Goal: Communication & Community: Share content

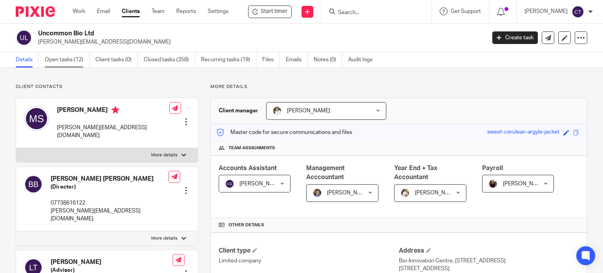
click at [65, 64] on link "Open tasks (12)" at bounding box center [67, 59] width 45 height 15
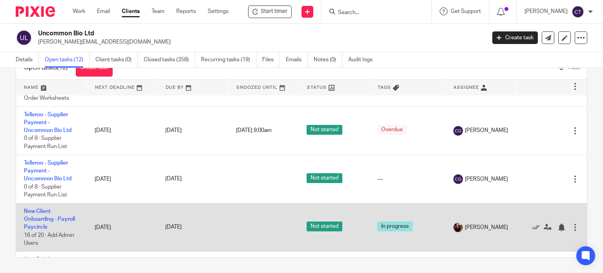
scroll to position [436, 0]
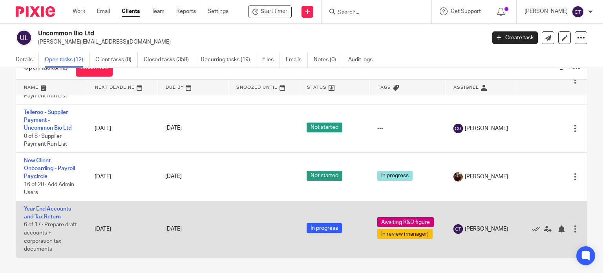
click at [54, 206] on link "Year End Accounts and Tax Return" at bounding box center [47, 212] width 47 height 13
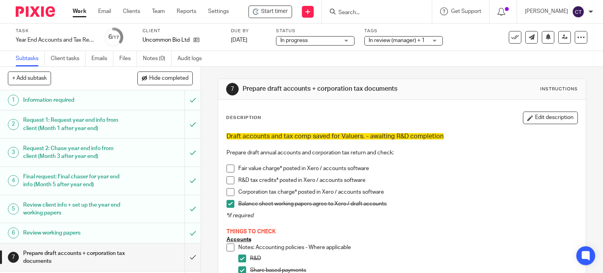
click at [348, 13] on input "Search" at bounding box center [373, 12] width 71 height 7
click at [272, 11] on span "Start timer" at bounding box center [274, 11] width 27 height 8
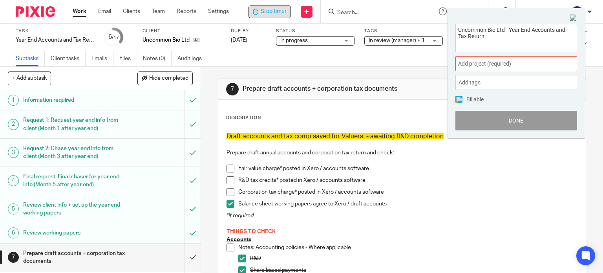
click at [476, 67] on span "Add project (required) :" at bounding box center [507, 64] width 99 height 8
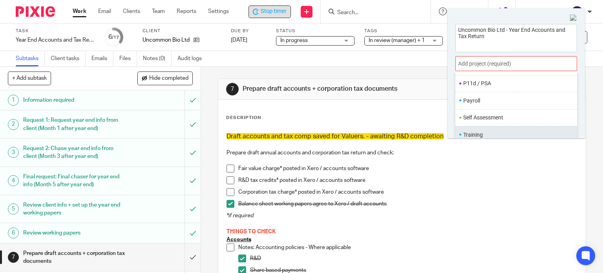
scroll to position [38, 0]
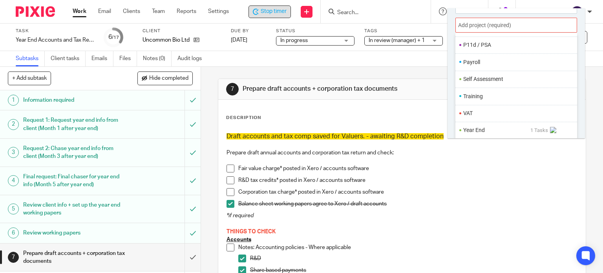
click at [473, 128] on li "Year End" at bounding box center [496, 130] width 67 height 8
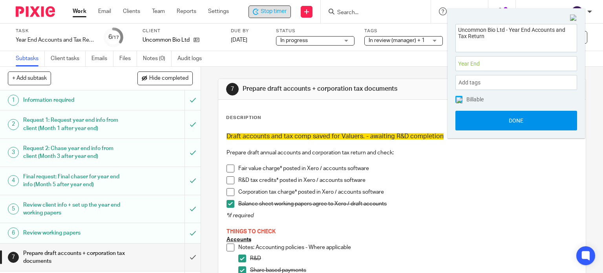
click at [496, 127] on button "Done" at bounding box center [516, 121] width 122 height 20
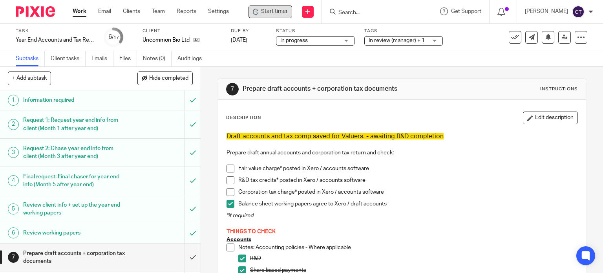
click at [356, 11] on input "Search" at bounding box center [373, 12] width 71 height 7
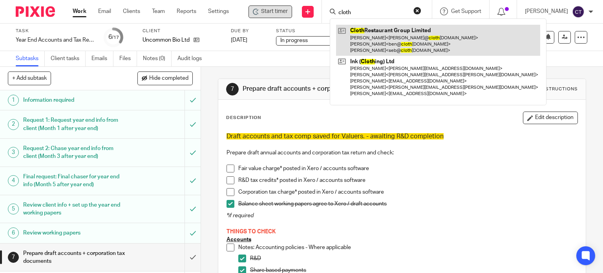
type input "cloth"
click at [381, 42] on link at bounding box center [438, 40] width 204 height 31
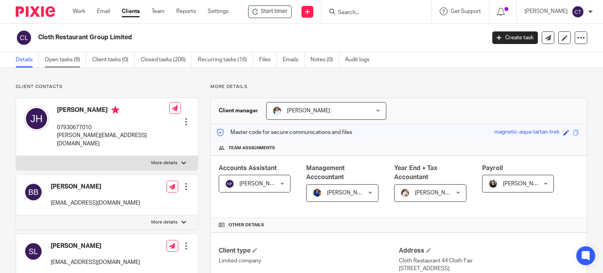
click at [59, 60] on link "Open tasks (9)" at bounding box center [66, 59] width 42 height 15
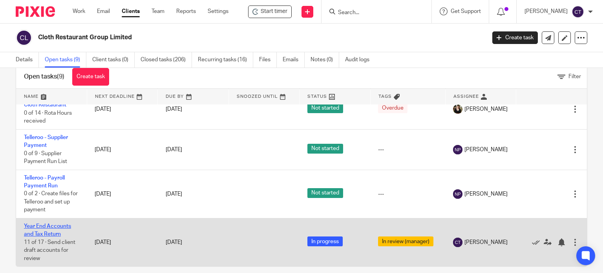
scroll to position [28, 0]
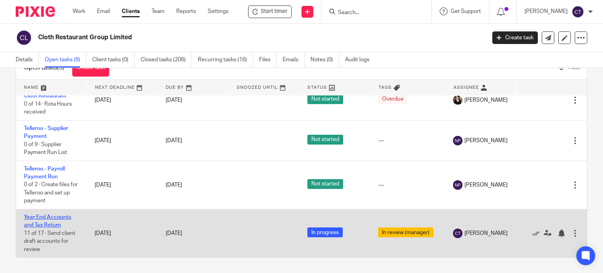
click at [27, 218] on link "Year End Accounts and Tax Return" at bounding box center [47, 220] width 47 height 13
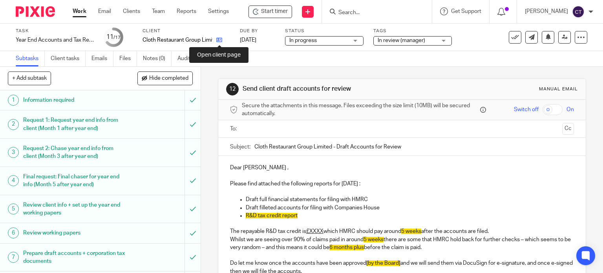
click at [219, 39] on icon at bounding box center [219, 40] width 6 height 6
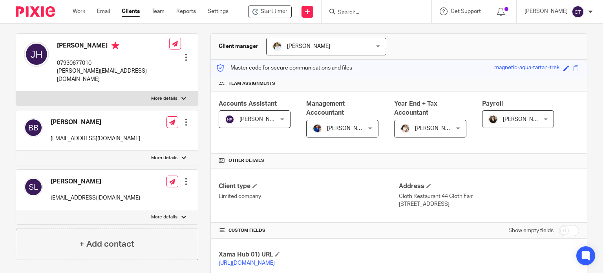
scroll to position [78, 0]
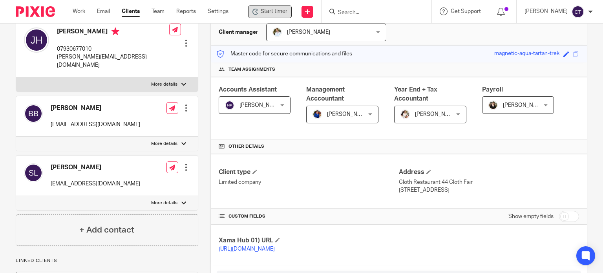
click at [275, 10] on span "Start timer" at bounding box center [274, 11] width 27 height 8
click at [258, 12] on icon at bounding box center [255, 12] width 6 height 6
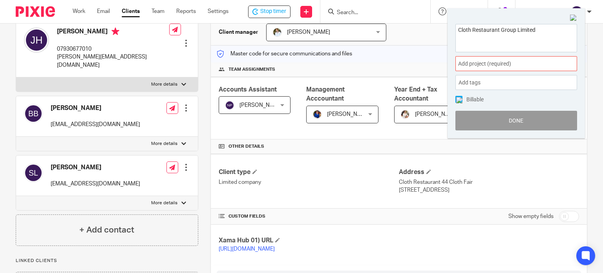
click at [478, 58] on div "Add project (required) :" at bounding box center [516, 63] width 122 height 15
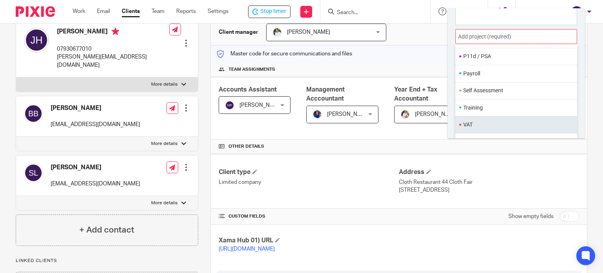
scroll to position [38, 0]
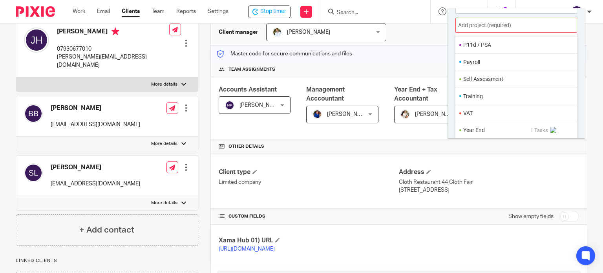
click at [476, 130] on li "Year End" at bounding box center [496, 130] width 67 height 8
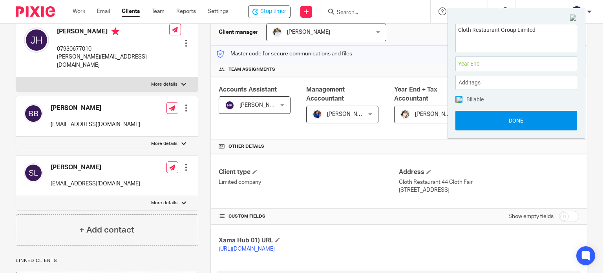
scroll to position [0, 0]
click at [483, 124] on button "Done" at bounding box center [516, 121] width 122 height 20
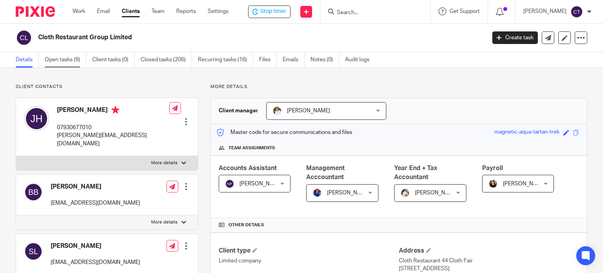
drag, startPoint x: 54, startPoint y: 60, endPoint x: 63, endPoint y: 62, distance: 9.2
click at [55, 60] on link "Open tasks (9)" at bounding box center [66, 59] width 42 height 15
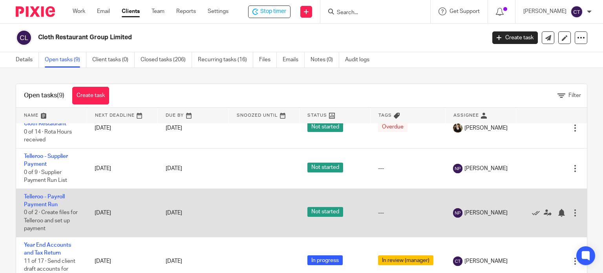
scroll to position [28, 0]
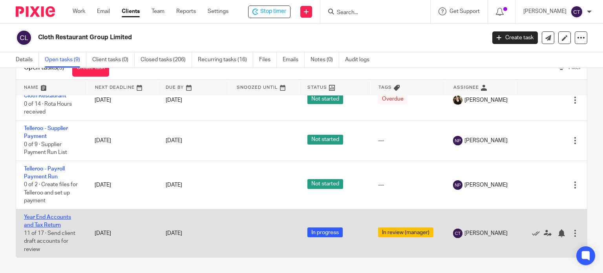
click at [52, 216] on link "Year End Accounts and Tax Return" at bounding box center [47, 220] width 47 height 13
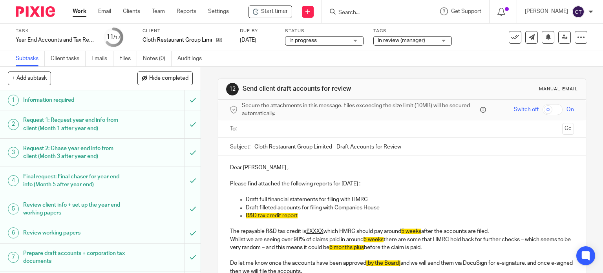
click at [255, 127] on input "text" at bounding box center [402, 128] width 314 height 9
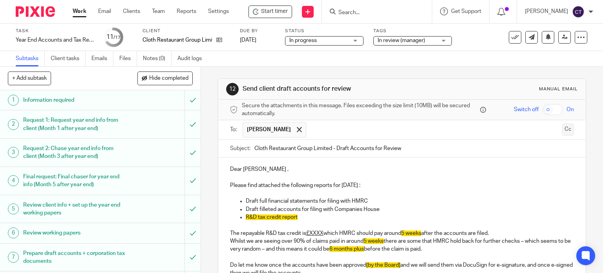
click at [562, 128] on button "Cc" at bounding box center [568, 130] width 12 height 12
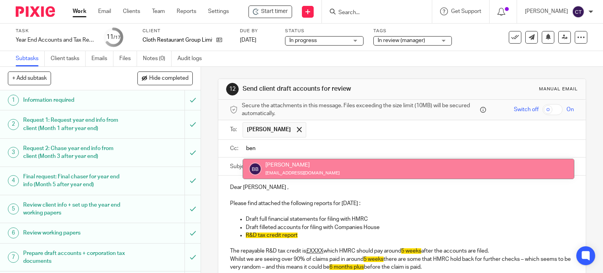
type input "ben"
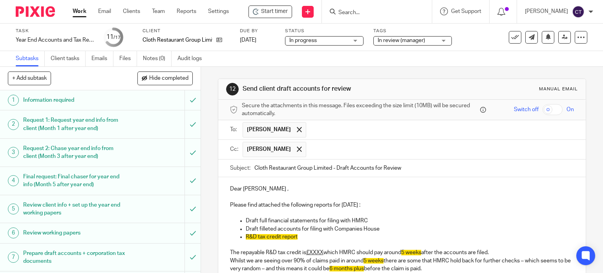
click at [341, 152] on input "text" at bounding box center [440, 149] width 261 height 15
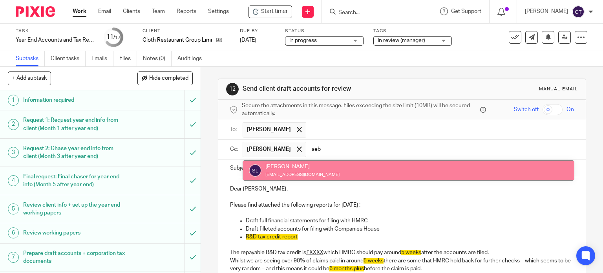
type input "seb"
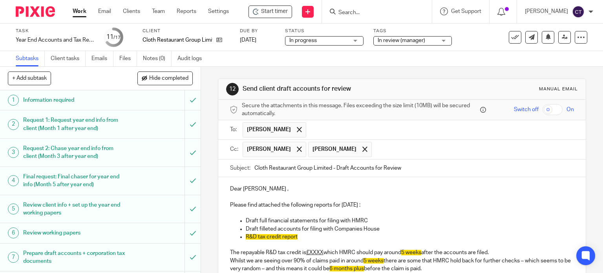
drag, startPoint x: 251, startPoint y: 188, endPoint x: 277, endPoint y: 186, distance: 25.9
click at [254, 188] on p "Dear Joe ," at bounding box center [402, 189] width 344 height 8
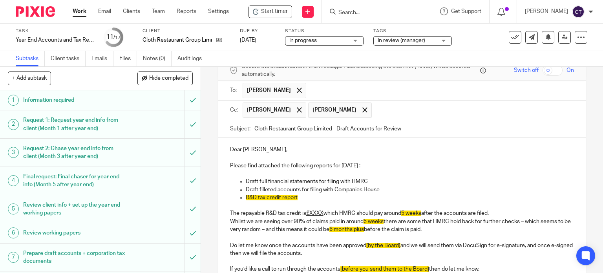
drag, startPoint x: 315, startPoint y: 180, endPoint x: 323, endPoint y: 180, distance: 7.5
click at [316, 180] on p "Draft full financial statements for filing with HMRC" at bounding box center [410, 181] width 328 height 8
drag, startPoint x: 297, startPoint y: 197, endPoint x: 235, endPoint y: 199, distance: 62.0
click at [235, 199] on ul "Draft full financial statements and CT600 tax return for filing with HMRC Draft…" at bounding box center [402, 189] width 344 height 24
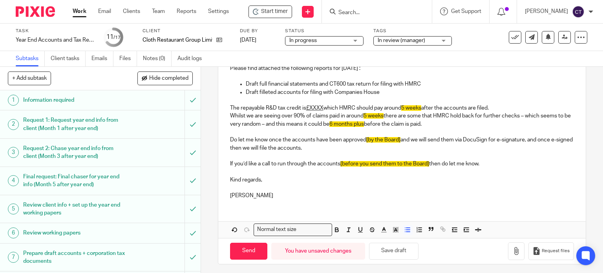
scroll to position [138, 0]
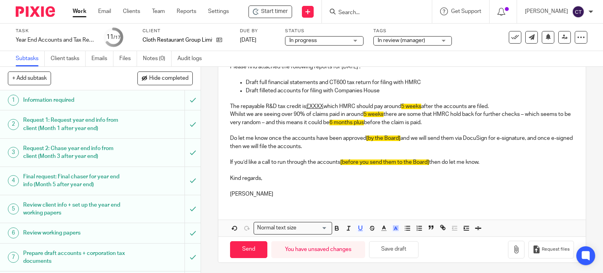
drag, startPoint x: 228, startPoint y: 103, endPoint x: 444, endPoint y: 123, distance: 217.1
click at [442, 122] on div "Dear Joe, Please find attached the following reports for 31 Mar 2025 : Draft fu…" at bounding box center [402, 121] width 368 height 165
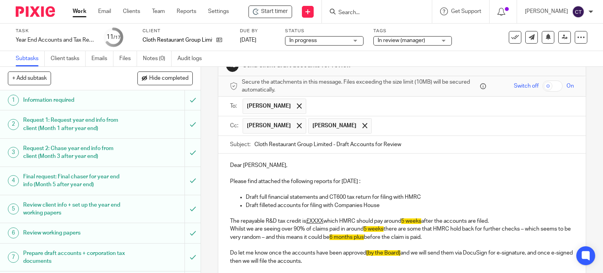
scroll to position [20, 0]
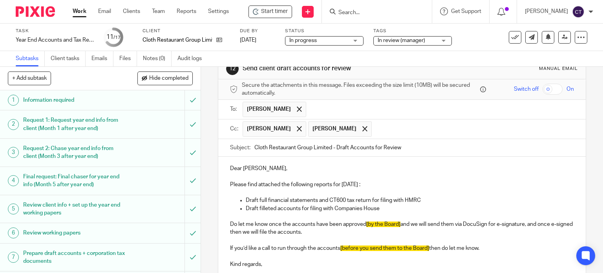
click at [365, 221] on p "Do let me know once the accounts have been approved [by the Board] and we will …" at bounding box center [402, 228] width 344 height 16
drag, startPoint x: 338, startPoint y: 245, endPoint x: 354, endPoint y: 254, distance: 19.1
click at [339, 247] on p "If you’d like a call to run through the accounts [before you send them to the B…" at bounding box center [402, 248] width 344 height 8
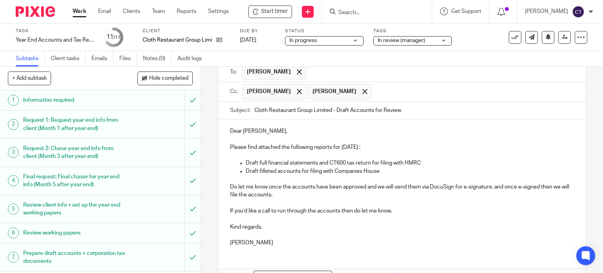
scroll to position [106, 0]
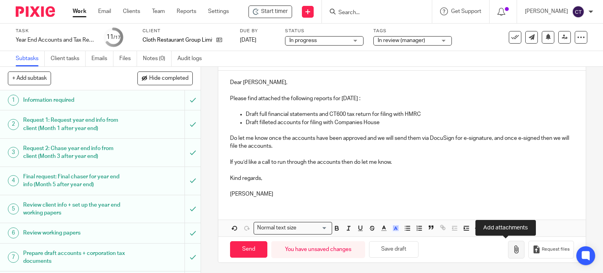
click at [512, 249] on icon "button" at bounding box center [516, 249] width 8 height 8
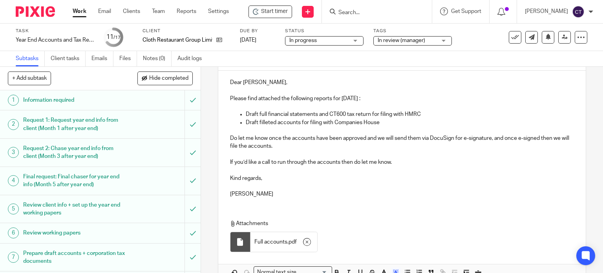
scroll to position [150, 0]
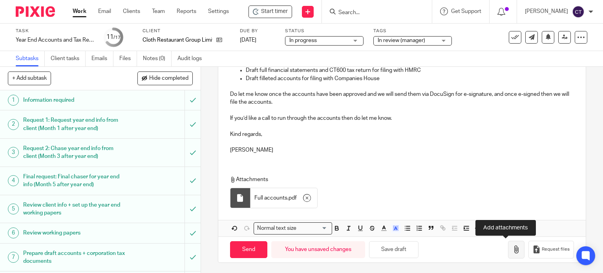
click at [509, 253] on button "button" at bounding box center [516, 250] width 16 height 18
click at [508, 245] on button "button" at bounding box center [516, 250] width 16 height 18
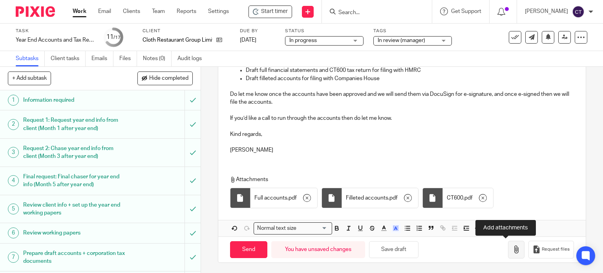
click at [512, 251] on icon "button" at bounding box center [516, 249] width 8 height 8
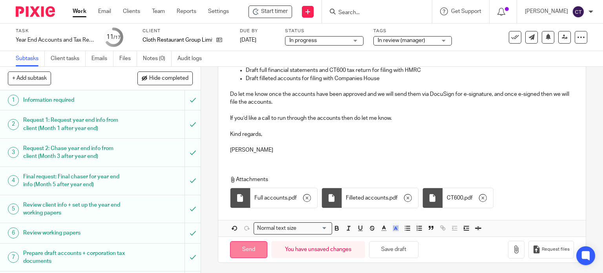
click at [250, 244] on input "Send" at bounding box center [248, 249] width 37 height 17
type input "Sent"
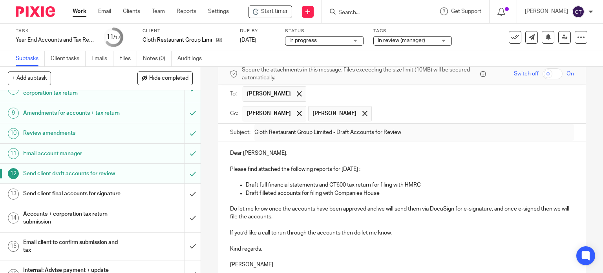
scroll to position [0, 0]
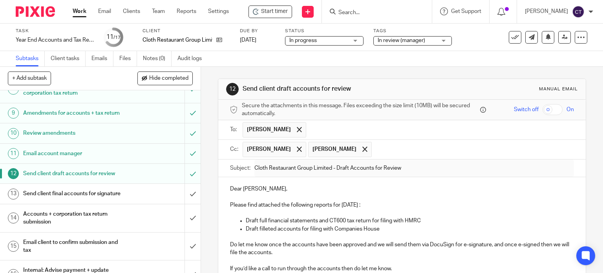
click at [347, 15] on input "Search" at bounding box center [373, 12] width 71 height 7
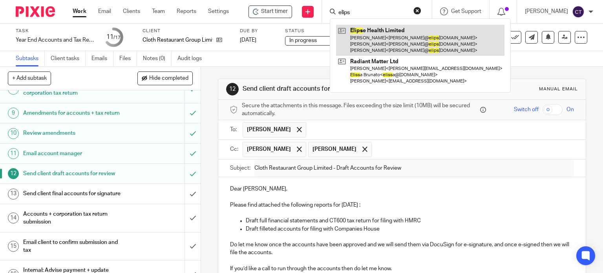
type input "elips"
click at [365, 34] on link at bounding box center [420, 40] width 168 height 31
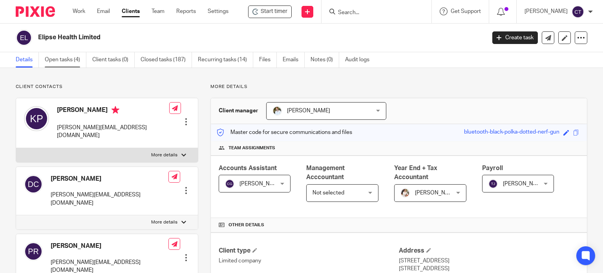
click at [49, 58] on link "Open tasks (4)" at bounding box center [66, 59] width 42 height 15
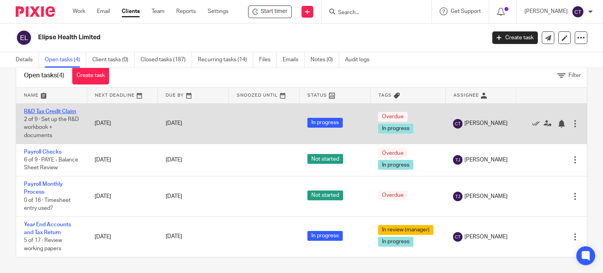
click at [31, 109] on link "R&D Tax Credit Claim" at bounding box center [50, 111] width 52 height 5
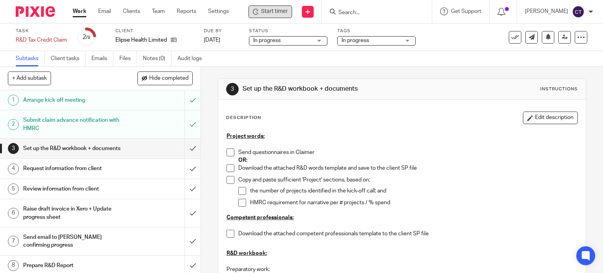
drag, startPoint x: 272, startPoint y: 12, endPoint x: 287, endPoint y: 18, distance: 16.3
click at [272, 12] on span "Start timer" at bounding box center [274, 11] width 27 height 8
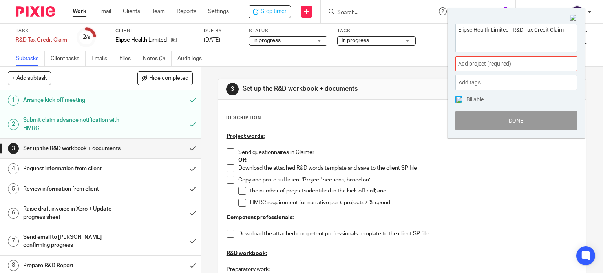
click at [481, 62] on span "Add project (required) :" at bounding box center [507, 64] width 99 height 8
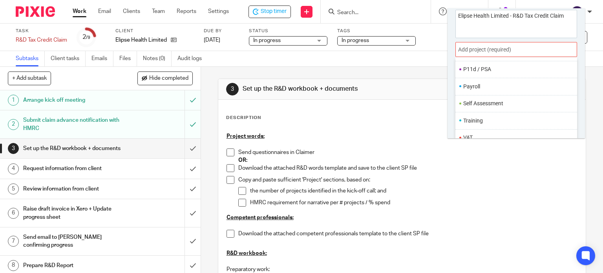
scroll to position [38, 0]
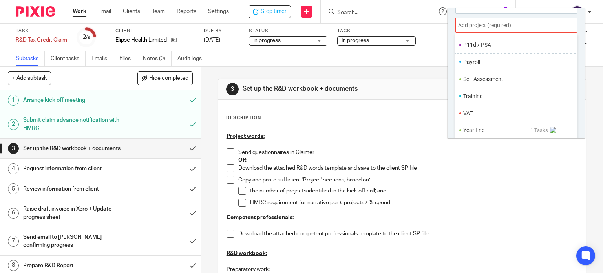
click at [475, 128] on li "Year End" at bounding box center [496, 130] width 67 height 8
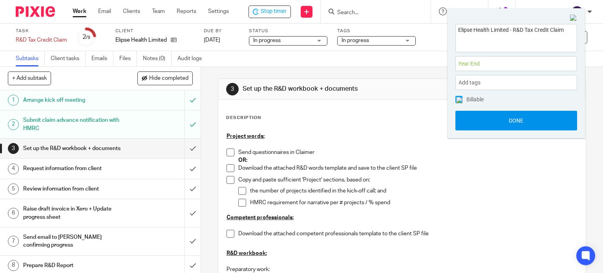
scroll to position [0, 0]
click at [474, 120] on button "Done" at bounding box center [516, 121] width 122 height 20
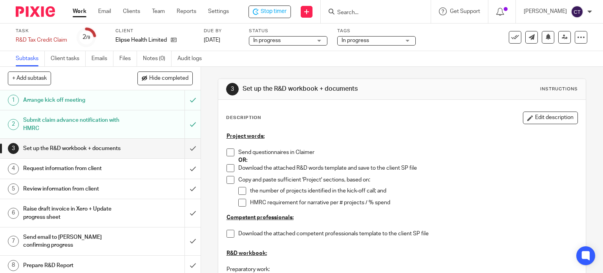
click at [54, 99] on h1 "Arrange kick off meeting" at bounding box center [74, 100] width 102 height 12
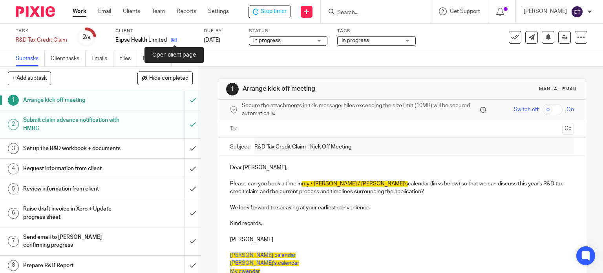
click at [173, 40] on icon at bounding box center [174, 40] width 6 height 6
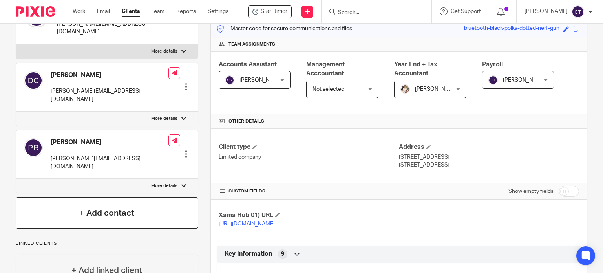
scroll to position [118, 0]
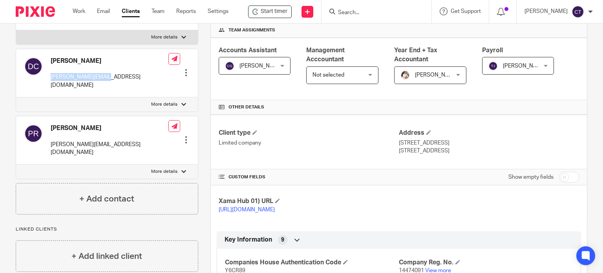
drag, startPoint x: 102, startPoint y: 68, endPoint x: 48, endPoint y: 75, distance: 54.2
click at [48, 69] on div "David Campbell david@elipse.health Edit contact Create client from contact Expo…" at bounding box center [107, 73] width 182 height 48
copy p "david@elipse.health"
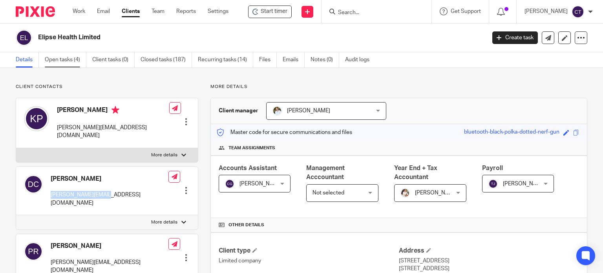
click at [57, 59] on link "Open tasks (4)" at bounding box center [66, 59] width 42 height 15
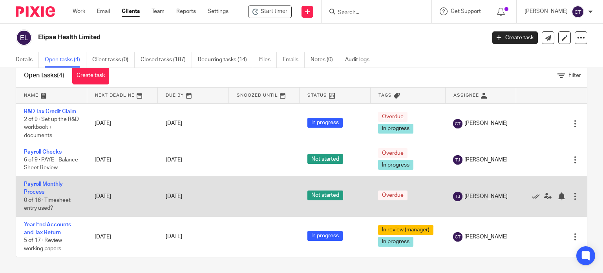
scroll to position [15, 0]
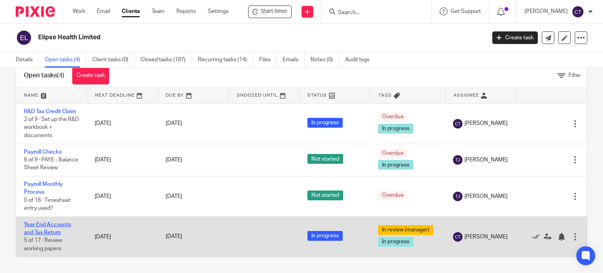
click at [36, 222] on link "Year End Accounts and Tax Return" at bounding box center [47, 228] width 47 height 13
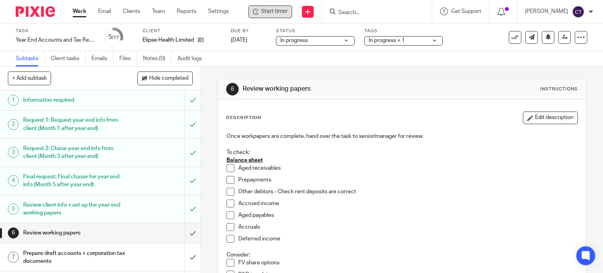
click at [276, 15] on span "Start timer" at bounding box center [274, 11] width 27 height 8
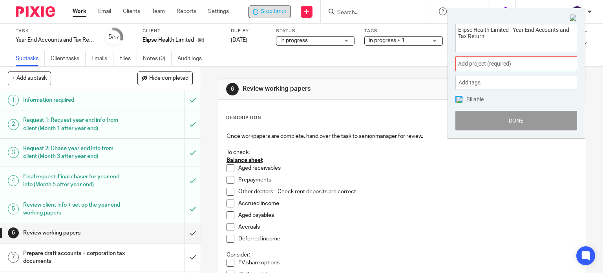
click at [482, 65] on span "Add project (required) :" at bounding box center [507, 64] width 99 height 8
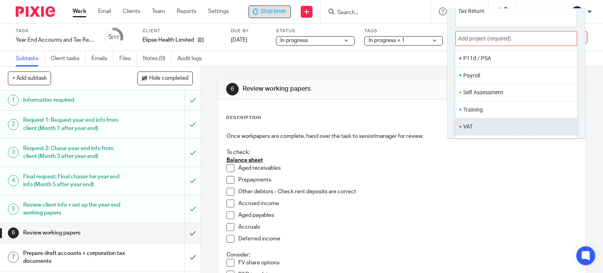
scroll to position [38, 0]
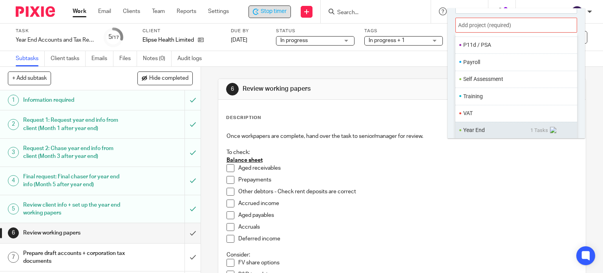
click at [467, 122] on ul "Year End 1 Tasks" at bounding box center [516, 130] width 122 height 17
click at [467, 130] on li "Year End" at bounding box center [496, 130] width 67 height 8
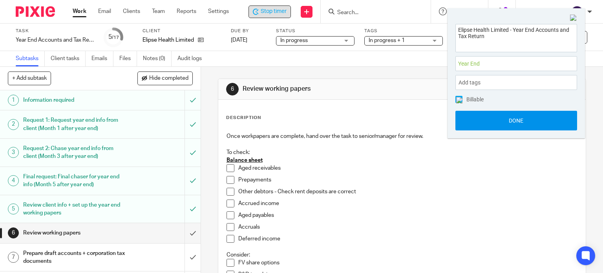
click at [484, 127] on button "Done" at bounding box center [516, 121] width 122 height 20
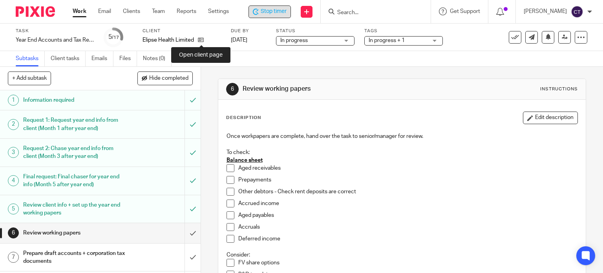
drag, startPoint x: 201, startPoint y: 41, endPoint x: 203, endPoint y: 45, distance: 4.1
click at [201, 41] on icon at bounding box center [201, 40] width 6 height 6
